Goal: Find specific page/section: Find specific page/section

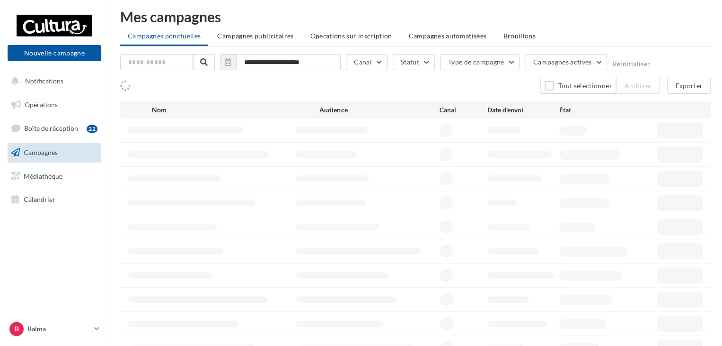
scroll to position [47, 0]
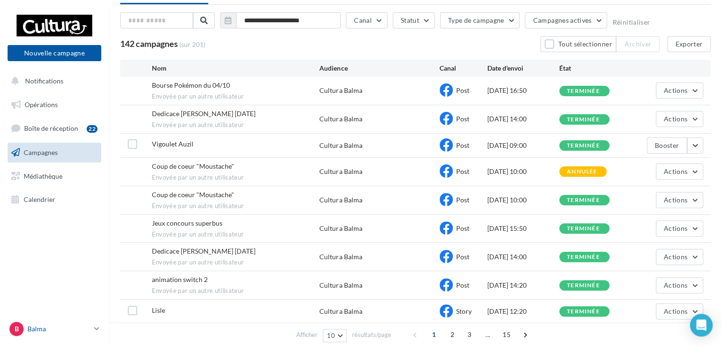
click at [97, 327] on icon at bounding box center [96, 328] width 5 height 8
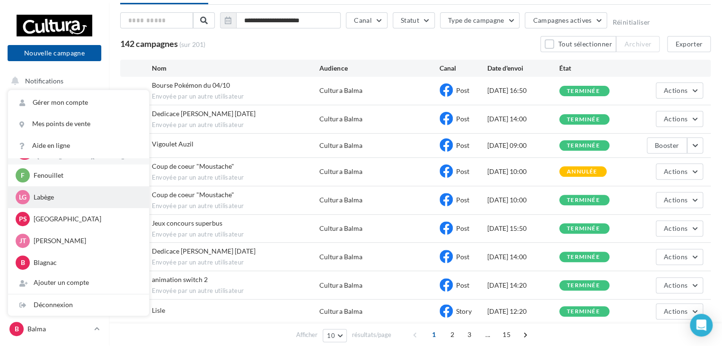
scroll to position [0, 0]
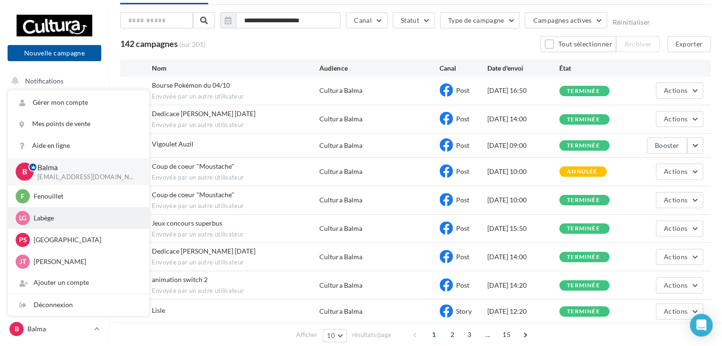
click at [49, 217] on p "Labège" at bounding box center [86, 217] width 104 height 9
